Goal: Navigation & Orientation: Find specific page/section

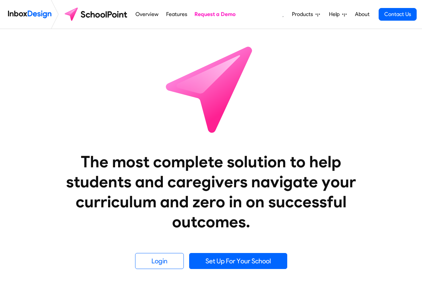
scroll to position [280, 0]
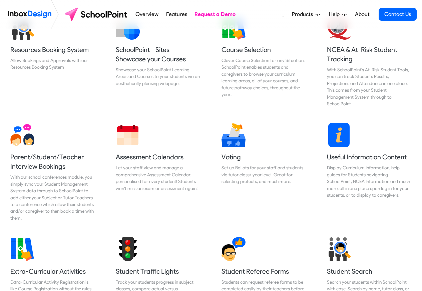
click at [100, 15] on img at bounding box center [96, 14] width 70 height 16
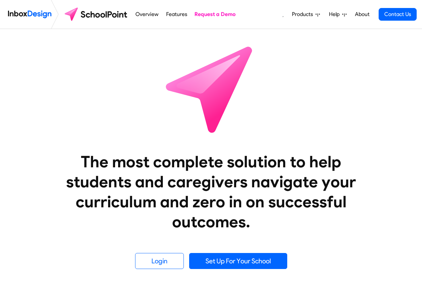
click at [136, 14] on link "Overview" at bounding box center [147, 14] width 27 height 13
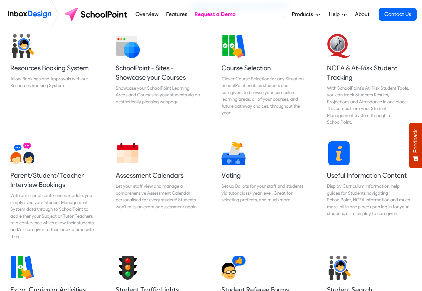
scroll to position [280, 0]
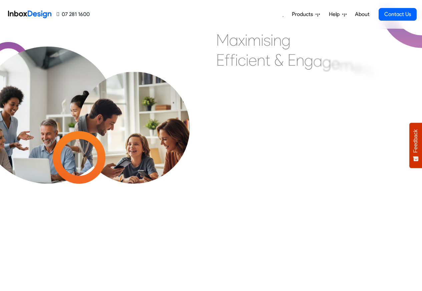
scroll to position [281, 0]
